Goal: Check status: Check status

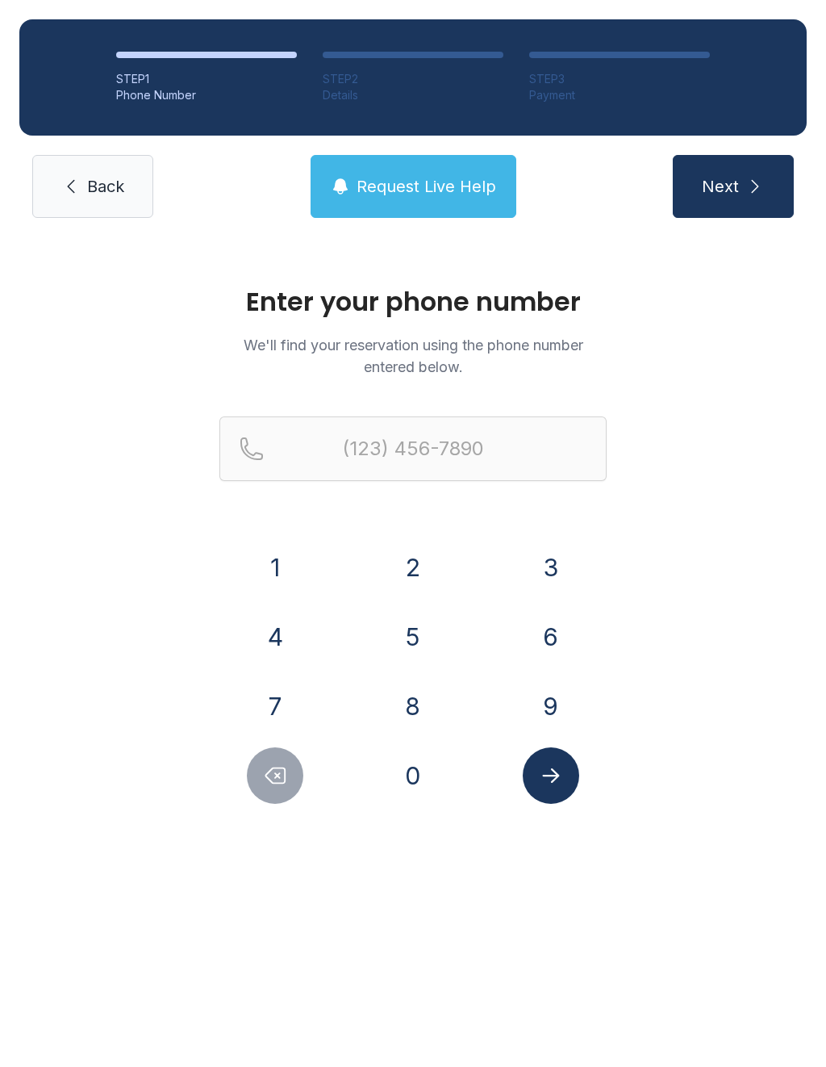
click at [536, 624] on button "6" at bounding box center [551, 637] width 56 height 56
click at [301, 564] on button "1" at bounding box center [275, 567] width 56 height 56
click at [445, 623] on div "5" at bounding box center [414, 637] width 112 height 56
click at [605, 686] on div "9" at bounding box center [551, 706] width 112 height 56
click at [404, 615] on button "5" at bounding box center [413, 637] width 56 height 56
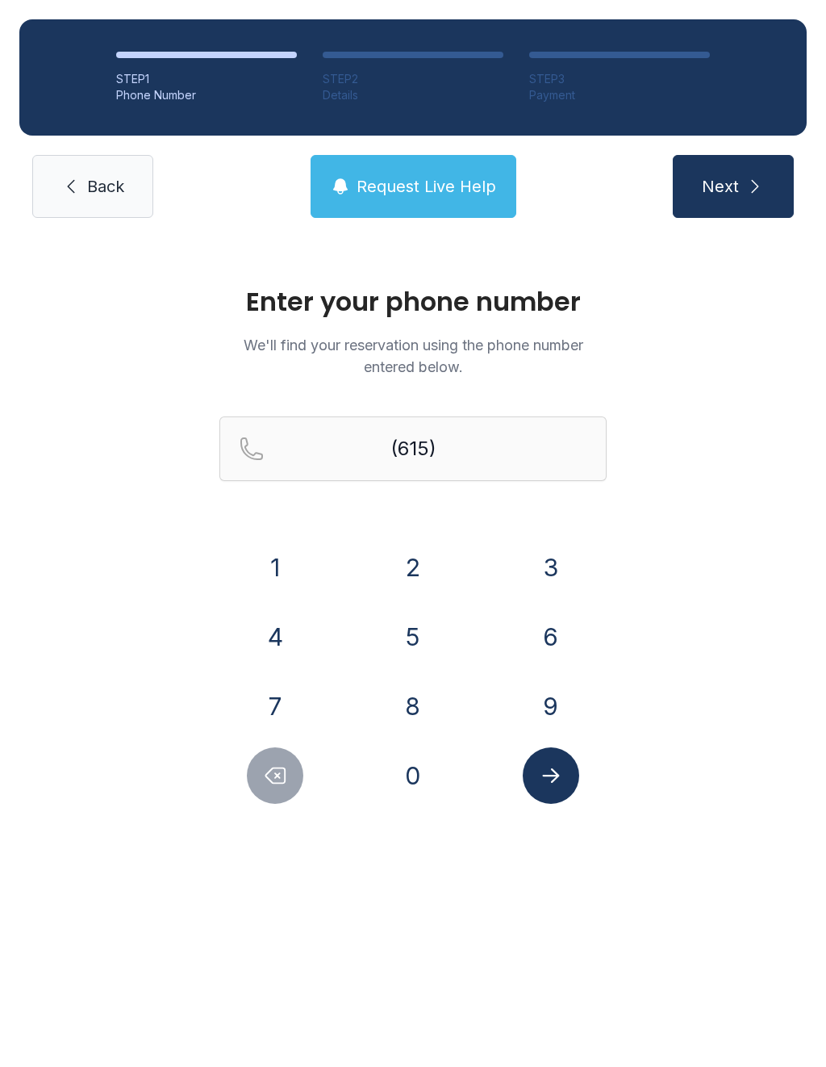
click at [554, 626] on button "6" at bounding box center [551, 637] width 56 height 56
click at [557, 707] on button "9" at bounding box center [551, 706] width 56 height 56
click at [416, 545] on button "2" at bounding box center [413, 567] width 56 height 56
click at [560, 693] on button "9" at bounding box center [551, 706] width 56 height 56
click at [428, 558] on button "2" at bounding box center [413, 567] width 56 height 56
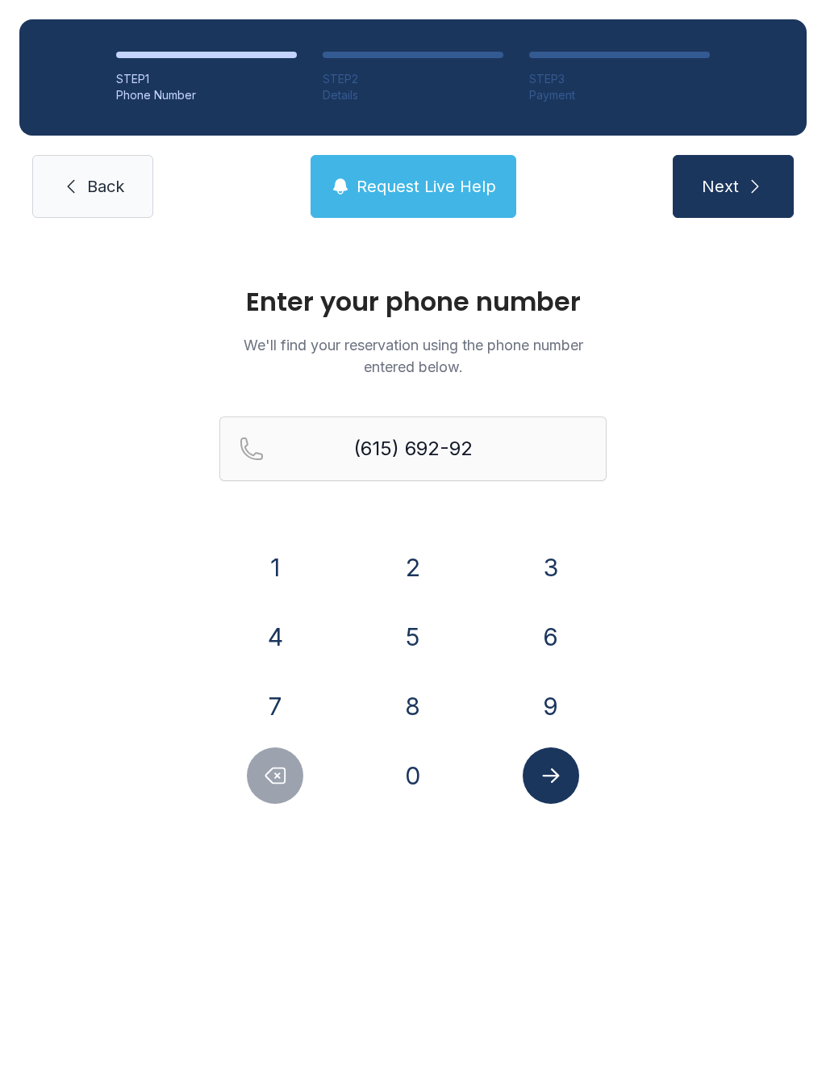
click at [428, 558] on button "2" at bounding box center [413, 567] width 56 height 56
click at [541, 646] on button "6" at bounding box center [551, 637] width 56 height 56
type input "[PHONE_NUMBER]"
click at [560, 774] on icon "Submit lookup form" at bounding box center [551, 775] width 24 height 24
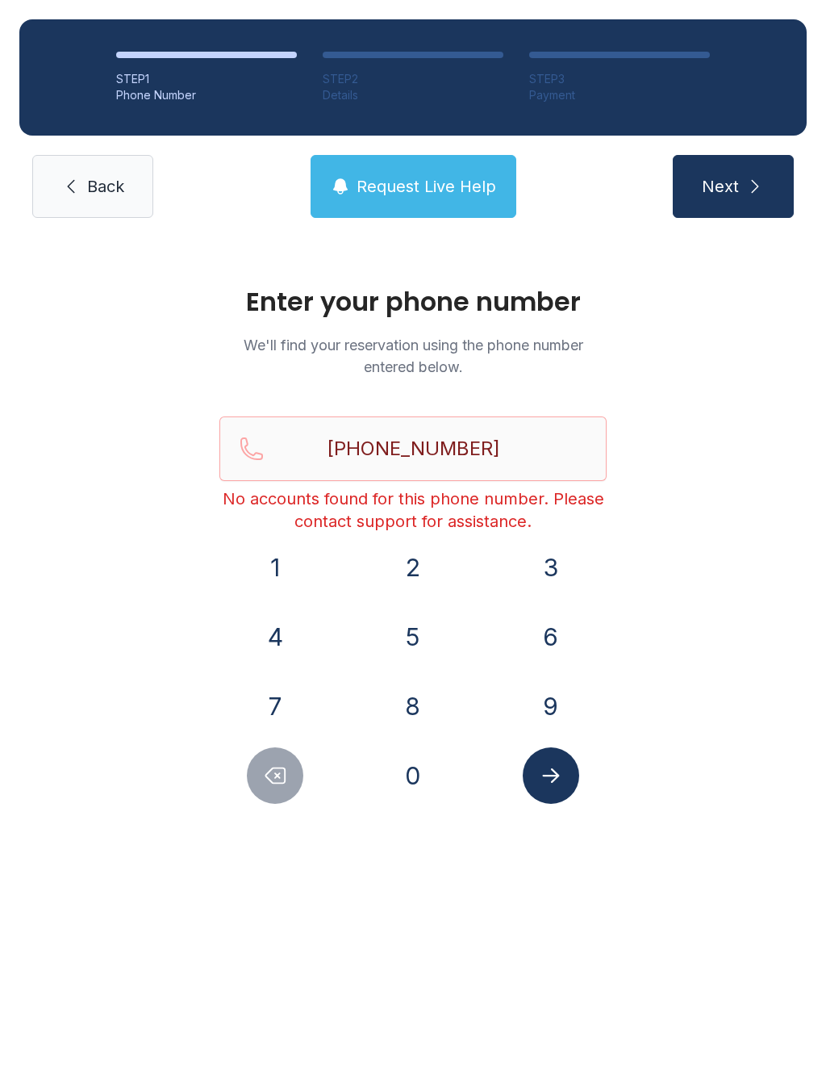
click at [362, 186] on span "Request Live Help" at bounding box center [427, 186] width 140 height 23
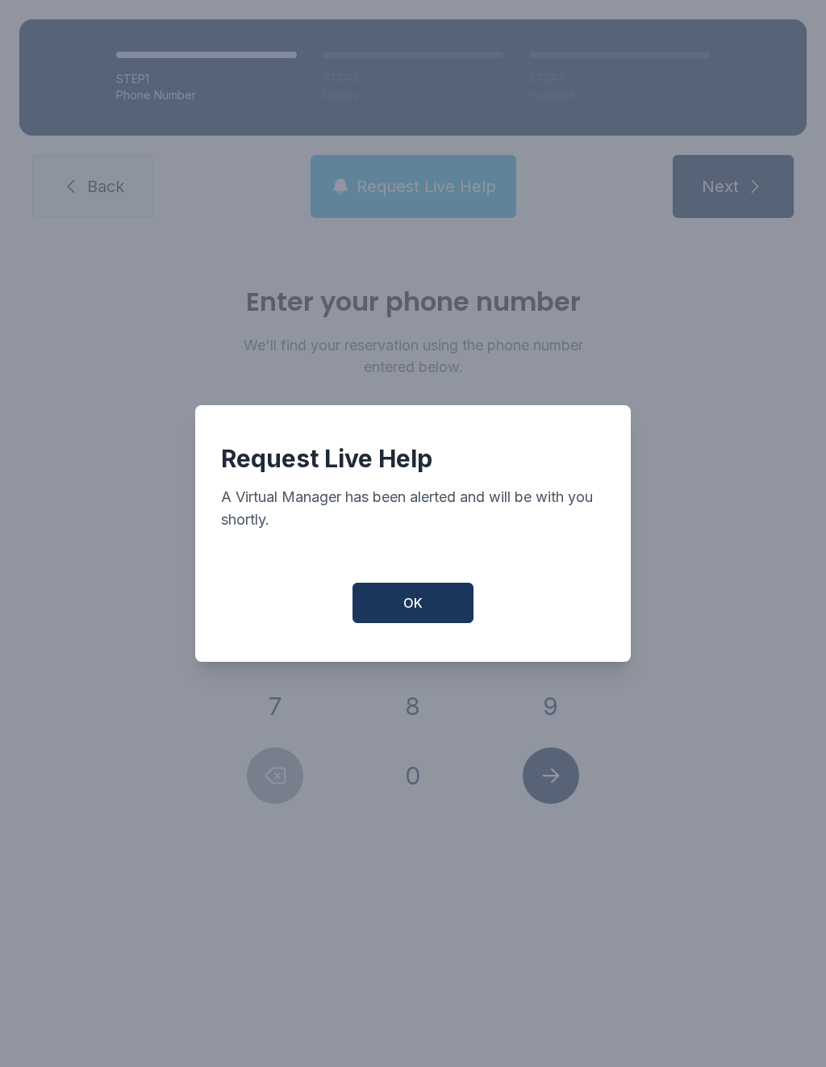
click at [365, 621] on button "OK" at bounding box center [413, 603] width 121 height 40
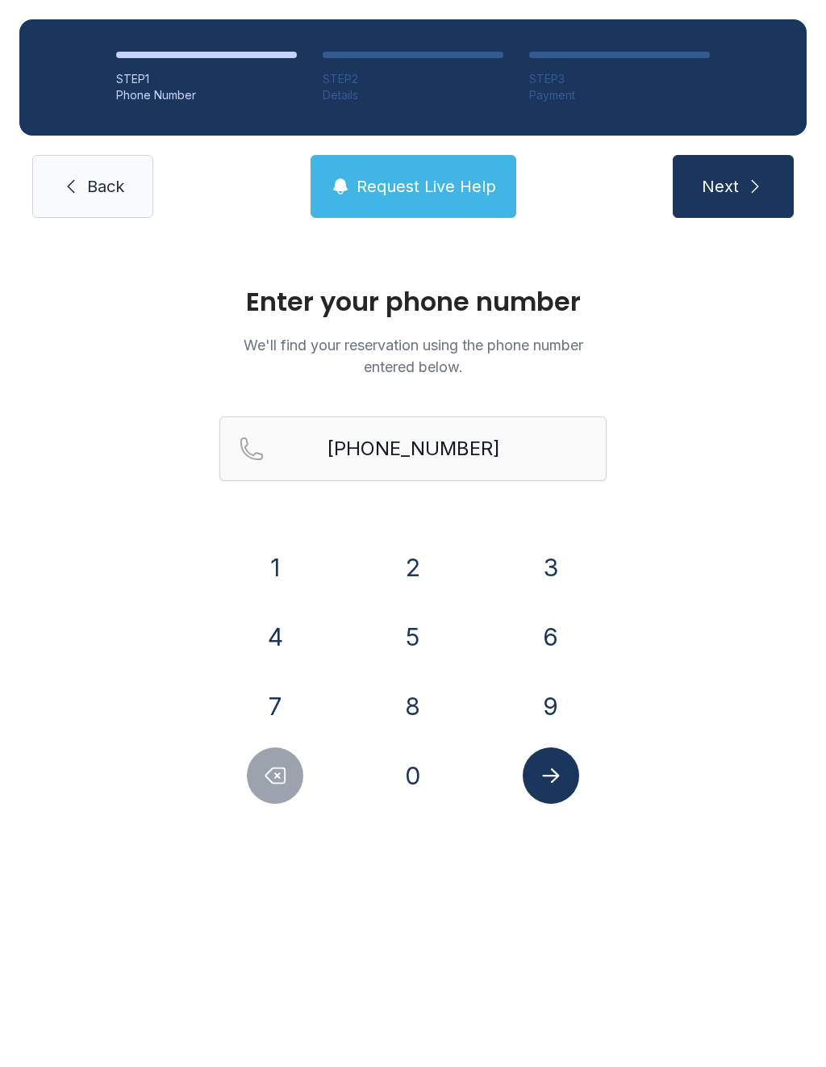
click at [92, 201] on link "Back" at bounding box center [92, 186] width 121 height 63
